Goal: Transaction & Acquisition: Purchase product/service

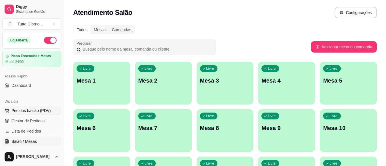
click at [18, 114] on button "Pedidos balcão (PDV)" at bounding box center [31, 110] width 59 height 9
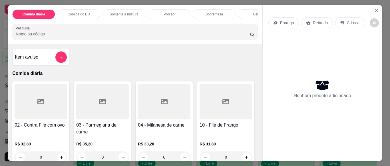
click at [285, 22] on p "Entrega" at bounding box center [287, 23] width 14 height 6
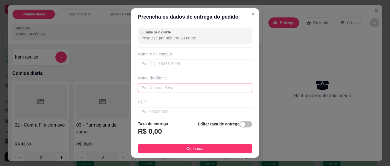
click at [191, 87] on input "text" at bounding box center [195, 87] width 114 height 9
type input "ANDRESSA CONTABILIDADE"
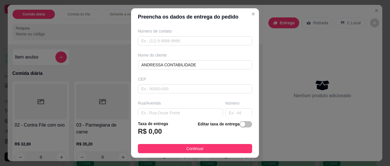
scroll to position [34, 0]
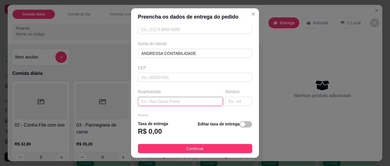
click at [178, 102] on input "text" at bounding box center [180, 101] width 85 height 9
type input "R ALMIRANTE [PERSON_NAME]"
click at [225, 101] on input "text" at bounding box center [238, 101] width 27 height 9
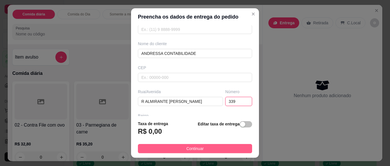
type input "339"
click at [224, 152] on button "Continuar" at bounding box center [195, 148] width 114 height 9
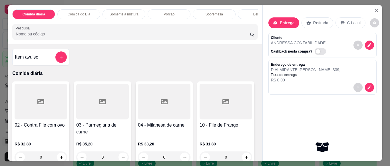
click at [87, 13] on p "Comida do Dia" at bounding box center [79, 14] width 23 height 5
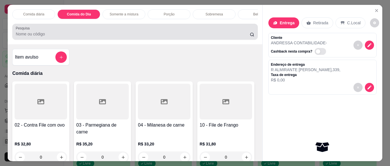
scroll to position [15, 0]
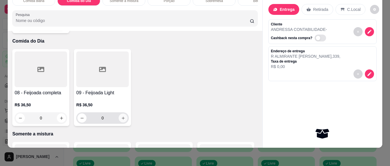
click at [121, 116] on icon "increase-product-quantity" at bounding box center [123, 118] width 4 height 4
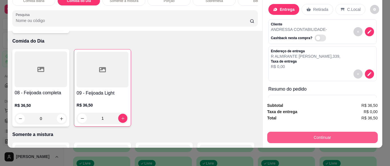
click at [327, 136] on button "Continuar" at bounding box center [322, 137] width 110 height 11
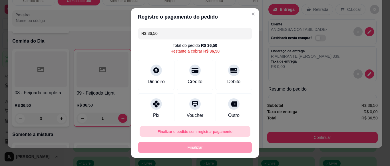
click at [218, 131] on button "Finalizar o pedido sem registrar pagamento" at bounding box center [195, 131] width 111 height 11
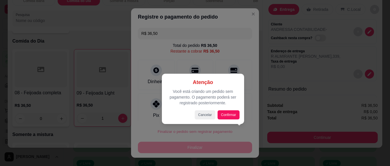
click at [229, 110] on div "Atenção Você está criando um pedido sem pagamento. O pagamento poderá ser regis…" at bounding box center [202, 98] width 73 height 41
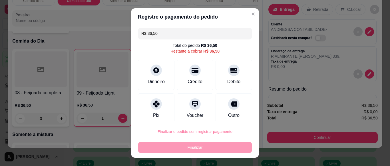
click at [230, 117] on button "Confirmar" at bounding box center [227, 115] width 21 height 9
type input "0"
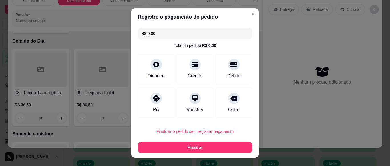
type input "R$ 0,00"
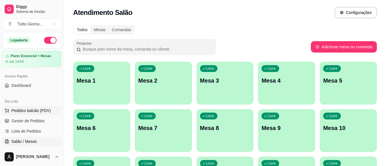
click at [37, 109] on span "Pedidos balcão (PDV)" at bounding box center [30, 111] width 39 height 6
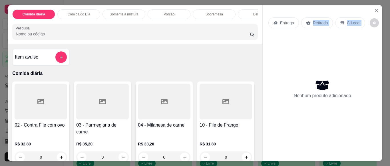
drag, startPoint x: 292, startPoint y: 28, endPoint x: 279, endPoint y: 76, distance: 50.0
click at [279, 76] on div "Entrega Retirada C.Local Nenhum produto adicionado" at bounding box center [322, 79] width 108 height 132
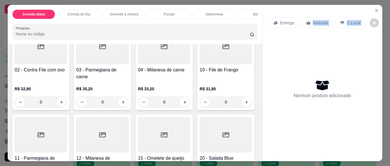
scroll to position [57, 0]
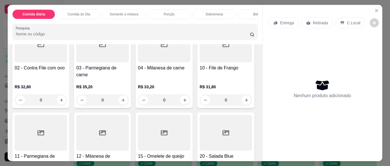
click at [124, 15] on div "Somente a mistura" at bounding box center [123, 14] width 43 height 10
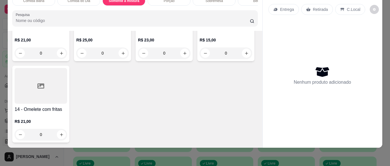
scroll to position [552, 0]
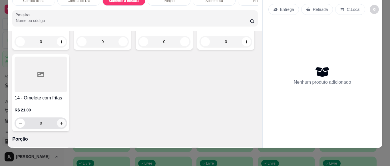
click at [63, 122] on icon "increase-product-quantity" at bounding box center [61, 123] width 3 height 3
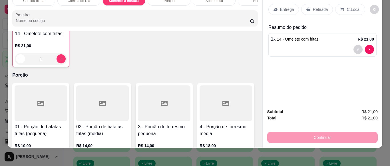
scroll to position [620, 0]
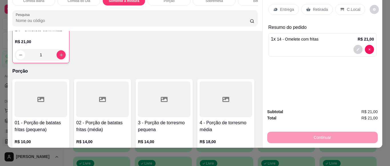
click at [328, 133] on div "Continuar" at bounding box center [322, 136] width 110 height 13
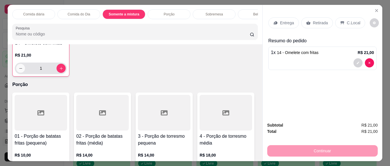
click at [25, 67] on button "decrease-product-quantity" at bounding box center [20, 68] width 9 height 9
type input "0"
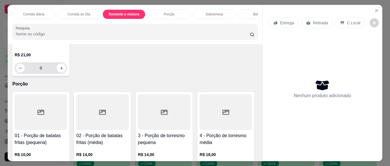
scroll to position [620, 0]
click at [286, 25] on div "Entrega" at bounding box center [283, 22] width 31 height 11
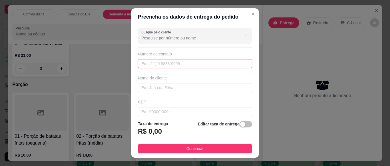
click at [184, 64] on input "text" at bounding box center [195, 63] width 114 height 9
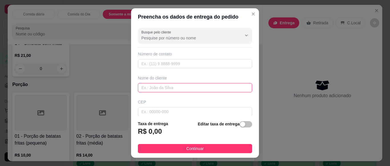
click at [178, 86] on input "text" at bounding box center [195, 87] width 114 height 9
type input "[PERSON_NAME] CONTABILIDARE"
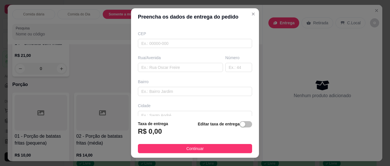
scroll to position [68, 0]
click at [192, 64] on input "text" at bounding box center [180, 66] width 85 height 9
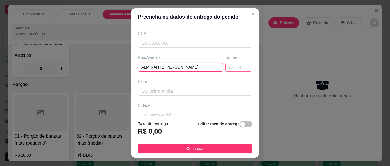
type input "ALMIRANTE [PERSON_NAME]"
click at [225, 68] on input "text" at bounding box center [238, 66] width 27 height 9
type input "339"
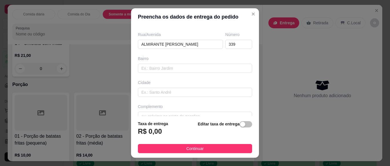
scroll to position [102, 0]
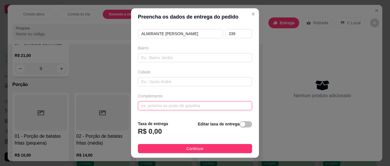
click at [198, 105] on input "text" at bounding box center [195, 105] width 114 height 9
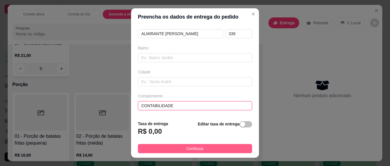
type input "CONTABILIDADE"
click at [197, 150] on span "Continuar" at bounding box center [194, 148] width 17 height 6
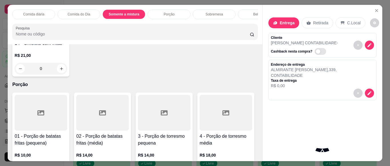
scroll to position [522, 0]
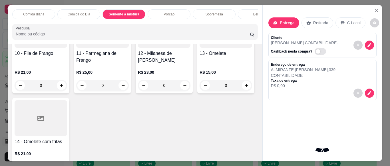
click at [67, 145] on div "R$ 21,00 0" at bounding box center [41, 158] width 53 height 27
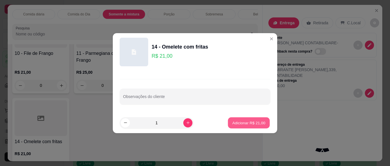
click at [248, 124] on p "Adicionar R$ 21,00" at bounding box center [248, 122] width 33 height 5
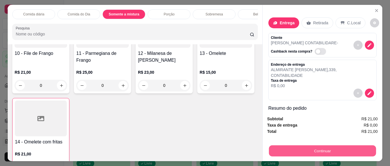
click at [348, 151] on button "Continuar" at bounding box center [322, 150] width 107 height 11
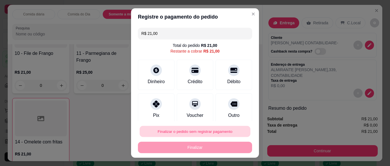
click at [220, 129] on button "Finalizar o pedido sem registrar pagamento" at bounding box center [195, 131] width 111 height 11
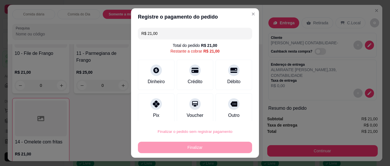
click at [230, 113] on button "Confirmar" at bounding box center [227, 115] width 20 height 9
type input "0"
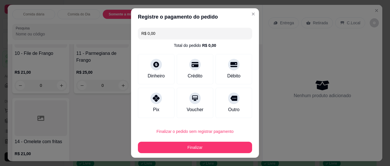
type input "R$ 0,00"
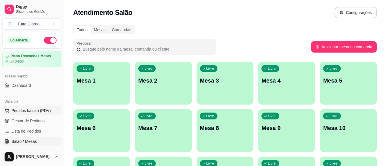
click at [23, 109] on span "Pedidos balcão (PDV)" at bounding box center [30, 111] width 39 height 6
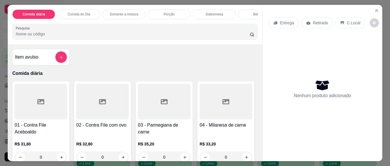
click at [291, 20] on p "Entrega" at bounding box center [287, 23] width 14 height 6
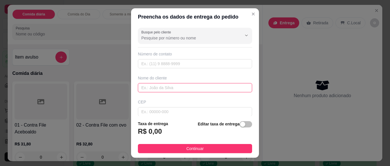
click at [166, 87] on input "text" at bounding box center [195, 87] width 114 height 9
type input "VIVI"
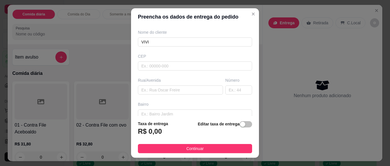
scroll to position [57, 0]
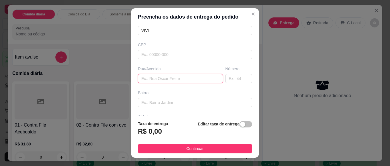
click at [192, 78] on input "text" at bounding box center [180, 78] width 85 height 9
type input "DAS PELOTAS"
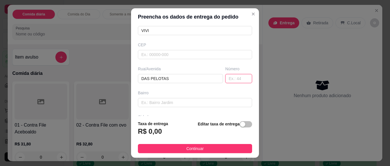
click at [234, 78] on input "text" at bounding box center [238, 78] width 27 height 9
type input "89"
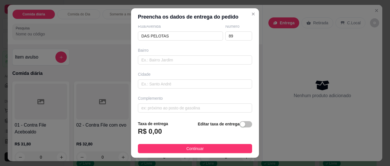
scroll to position [102, 0]
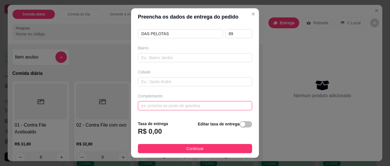
click at [230, 104] on input "text" at bounding box center [195, 105] width 114 height 9
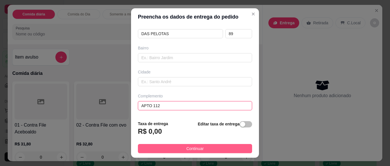
type input "APTO 112"
click at [226, 146] on button "Continuar" at bounding box center [195, 148] width 114 height 9
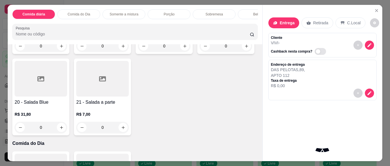
scroll to position [295, 0]
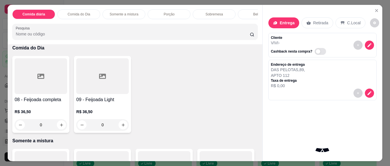
click at [255, 54] on div "Item avulso Comida diária 01 - Contra File Aceboaldo R$ 31,80 0 02 - Contra Fil…" at bounding box center [135, 102] width 254 height 116
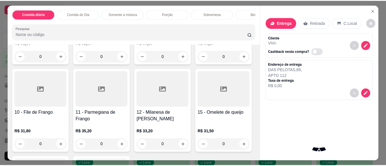
scroll to position [98, 0]
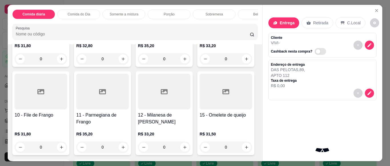
click at [67, 150] on div "0" at bounding box center [41, 146] width 53 height 11
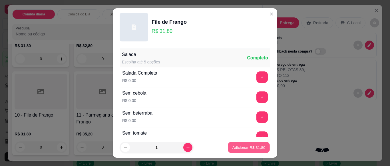
click at [241, 150] on button "Adicionar R$ 31,80" at bounding box center [249, 147] width 42 height 11
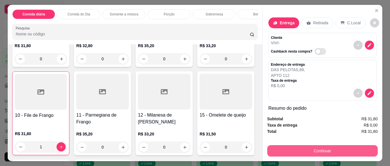
click at [286, 149] on button "Continuar" at bounding box center [322, 150] width 110 height 11
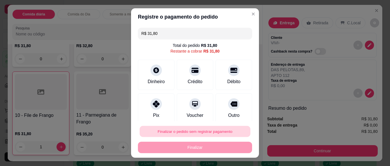
click at [196, 133] on button "Finalizar o pedido sem registrar pagamento" at bounding box center [195, 131] width 111 height 11
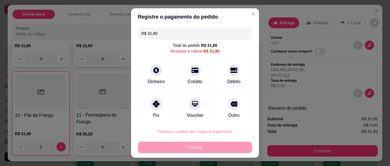
click at [223, 116] on button "Confirmar" at bounding box center [227, 115] width 20 height 9
type input "0"
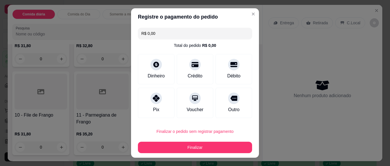
type input "R$ 0,00"
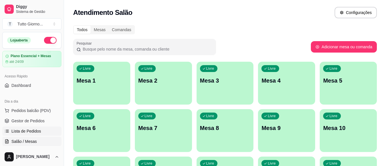
click at [34, 133] on span "Lista de Pedidos" at bounding box center [26, 131] width 30 height 6
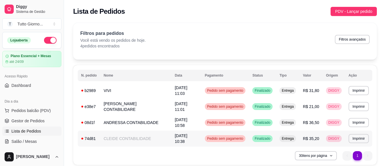
click at [219, 140] on span "Pedido sem pagamento" at bounding box center [225, 138] width 39 height 5
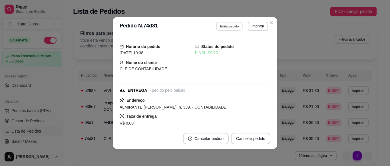
click at [233, 29] on button "Editar pedido" at bounding box center [229, 26] width 27 height 9
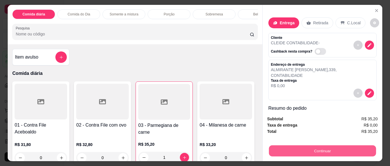
click at [317, 152] on button "Continuar" at bounding box center [322, 150] width 107 height 11
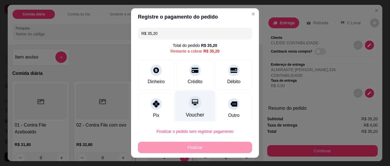
click at [193, 106] on div at bounding box center [195, 102] width 13 height 13
type input "R$ 0,00"
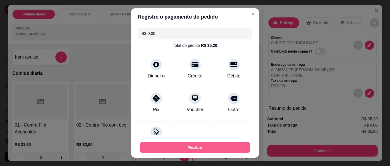
click at [197, 148] on button "Finalizar" at bounding box center [195, 147] width 111 height 11
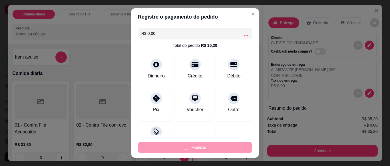
type input "0"
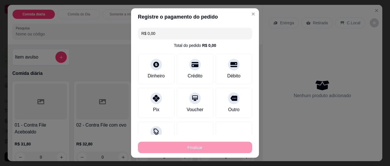
type input "-R$ 35,20"
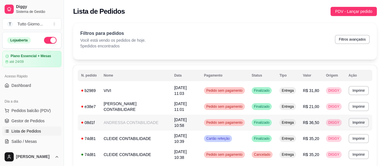
click at [231, 120] on span "Pedido sem pagamento" at bounding box center [224, 122] width 39 height 5
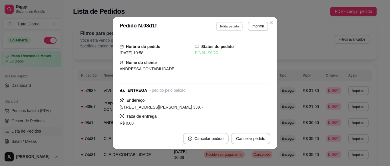
click at [227, 25] on button "Editar pedido" at bounding box center [229, 26] width 27 height 9
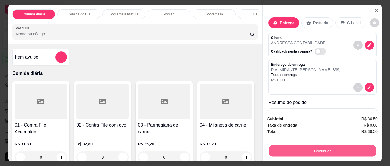
click at [317, 147] on button "Continuar" at bounding box center [322, 150] width 107 height 11
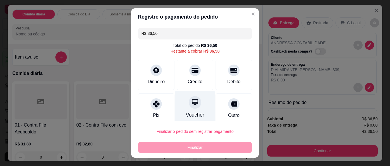
click at [193, 112] on div "Voucher" at bounding box center [195, 114] width 19 height 7
type input "R$ 0,00"
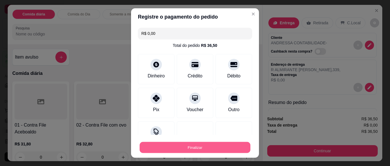
click at [211, 145] on button "Finalizar" at bounding box center [195, 147] width 111 height 11
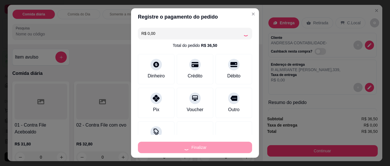
type input "0"
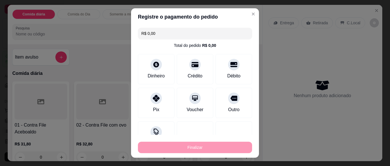
type input "-R$ 36,50"
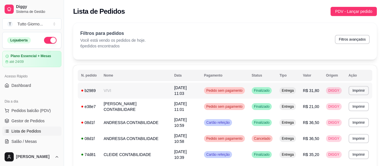
click at [238, 91] on span "Pedido sem pagamento" at bounding box center [224, 90] width 39 height 5
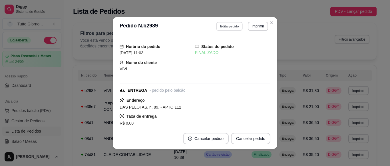
click at [235, 27] on button "Editar pedido" at bounding box center [229, 26] width 27 height 9
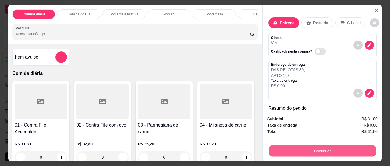
click at [319, 145] on button "Continuar" at bounding box center [322, 150] width 107 height 11
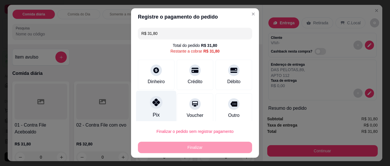
click at [150, 104] on div at bounding box center [156, 102] width 13 height 13
type input "R$ 0,00"
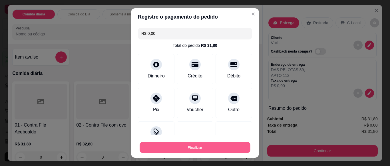
click at [195, 148] on button "Finalizar" at bounding box center [195, 147] width 111 height 11
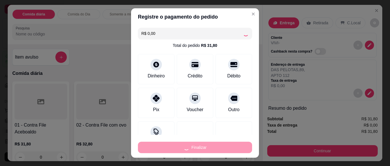
type input "0"
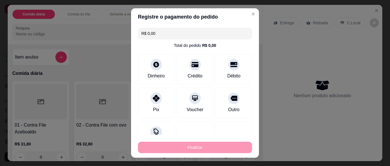
type input "-R$ 31,80"
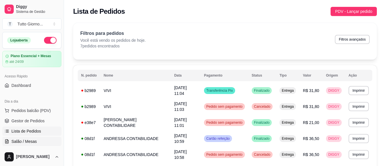
click at [27, 142] on span "Salão / Mesas" at bounding box center [23, 141] width 25 height 6
